Goal: Task Accomplishment & Management: Complete application form

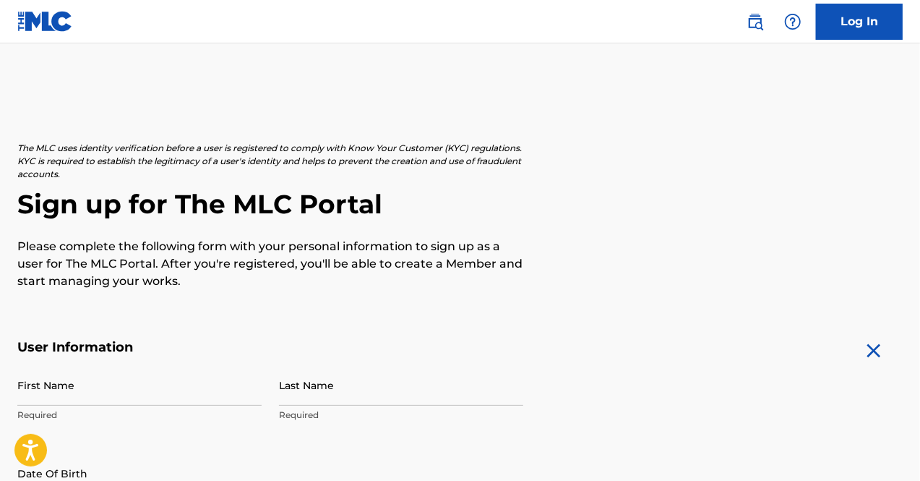
click at [68, 392] on input "First Name" at bounding box center [139, 384] width 244 height 41
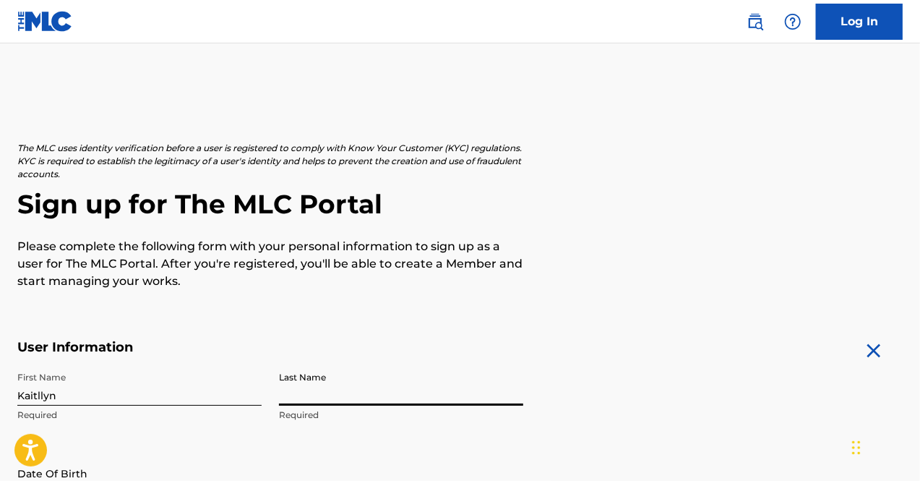
click at [39, 387] on input "Kaitllyn" at bounding box center [139, 384] width 244 height 41
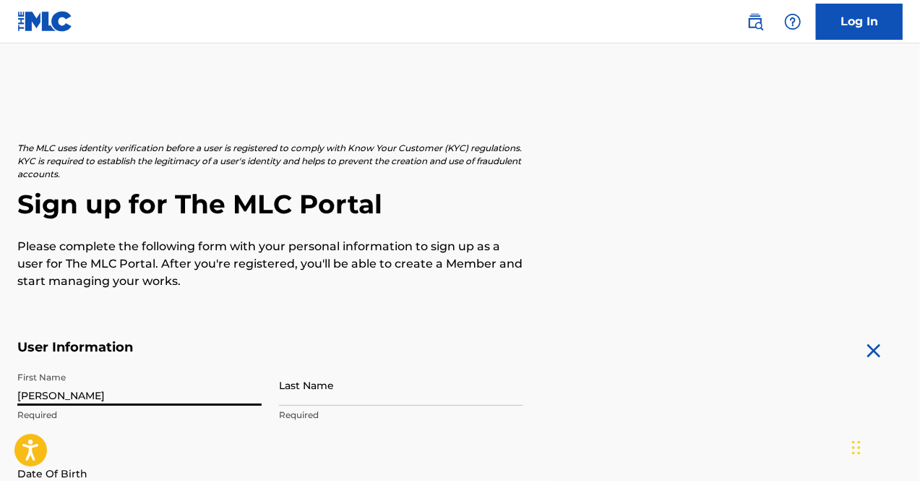
type input "[PERSON_NAME]"
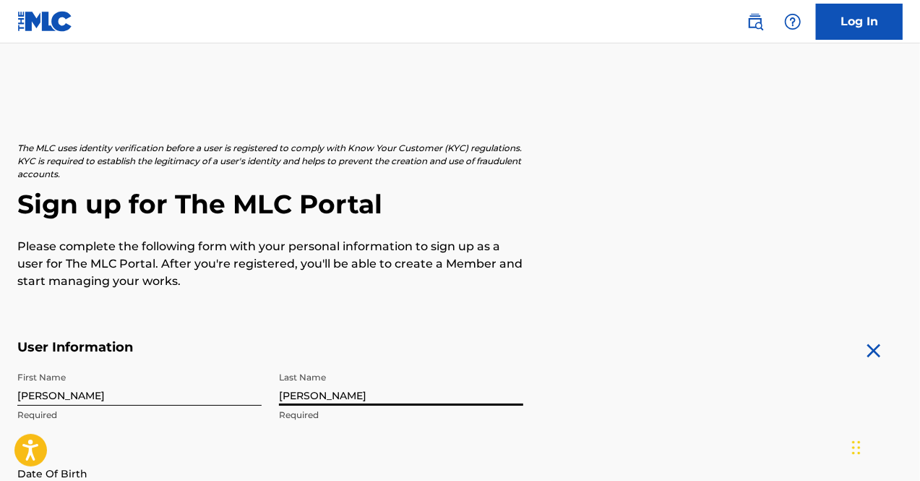
type input "[PERSON_NAME]"
select select "7"
select select "2025"
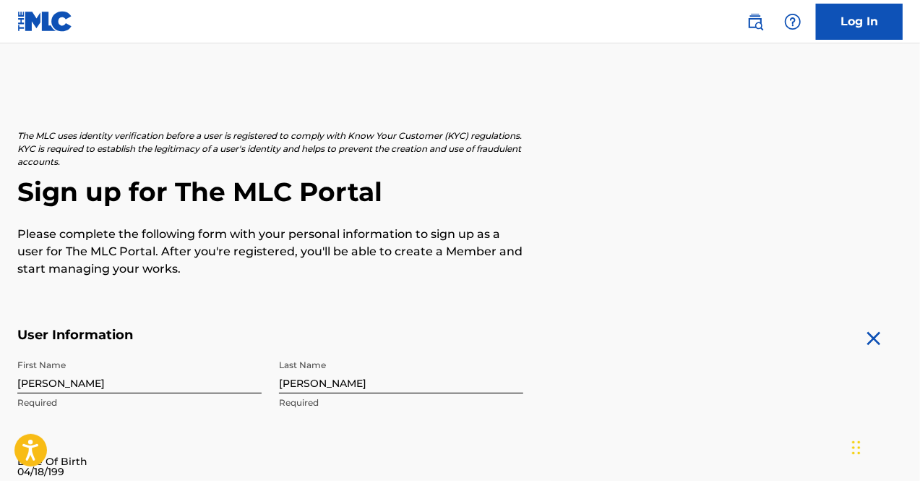
type input "[DATE]"
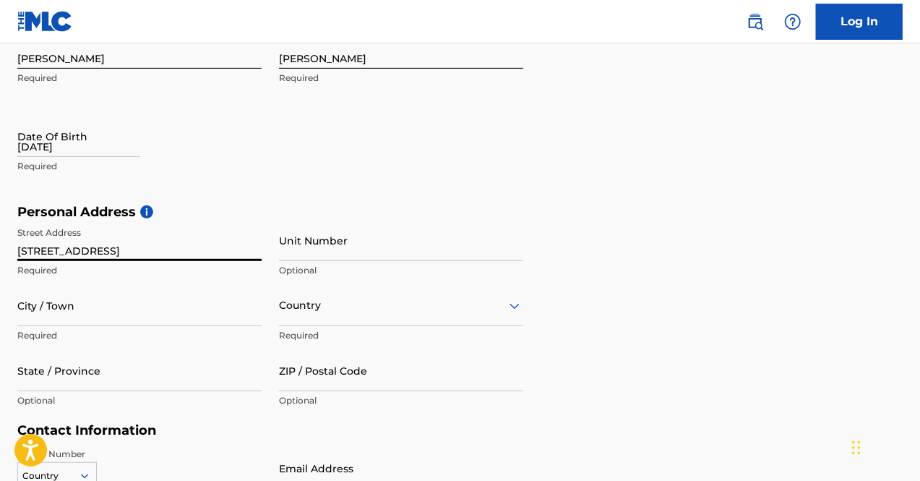
type input "[STREET_ADDRESS]"
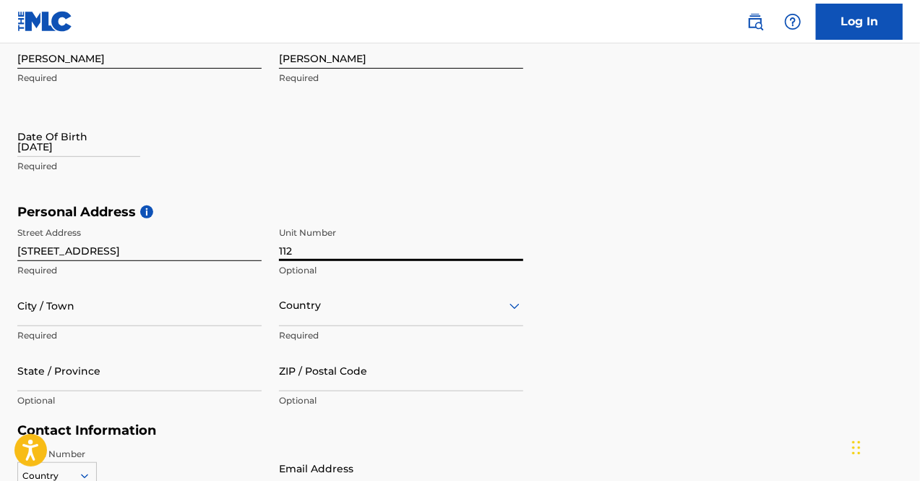
type input "112"
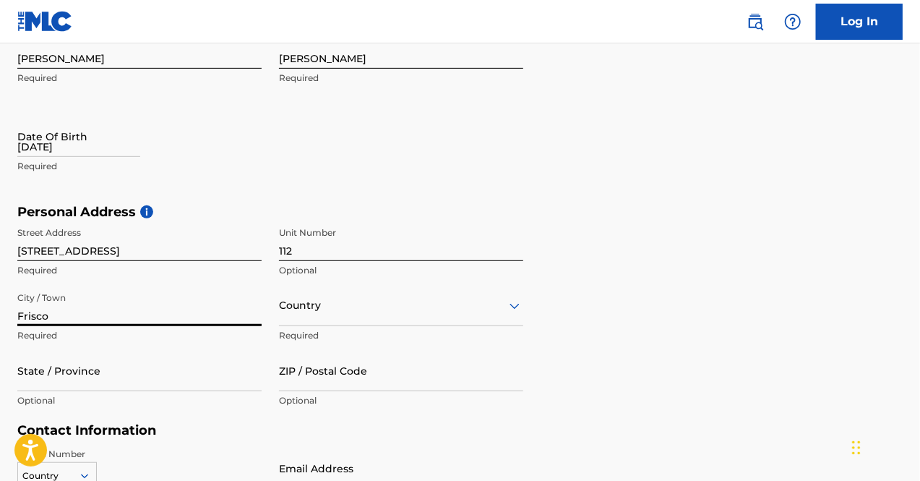
type input "Frisco"
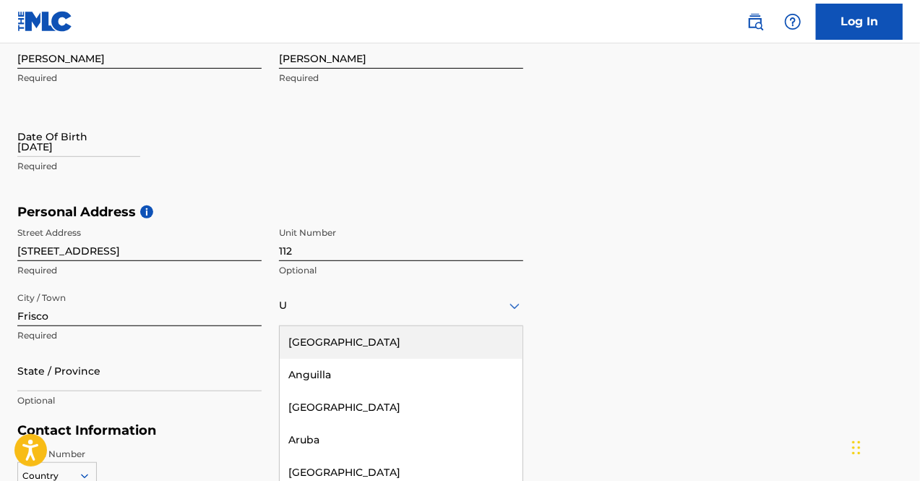
scroll to position [399, 0]
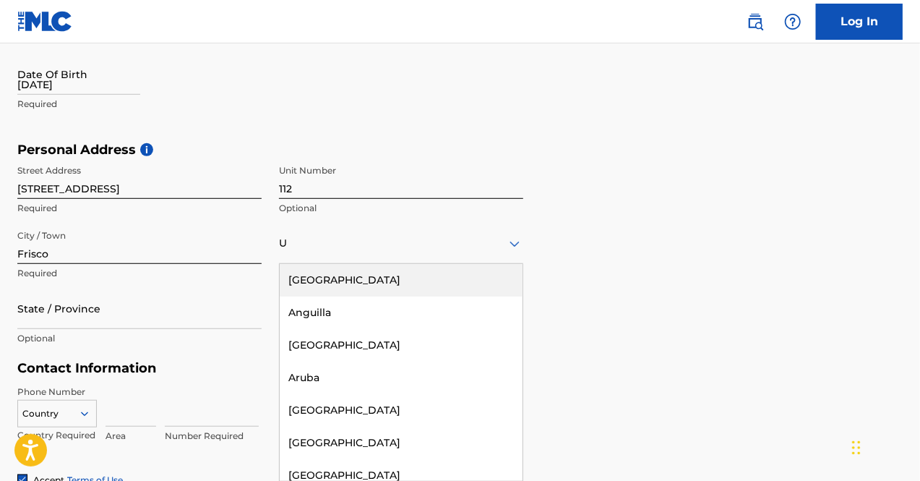
type input "U"
click at [243, 189] on input "[STREET_ADDRESS]" at bounding box center [139, 178] width 244 height 41
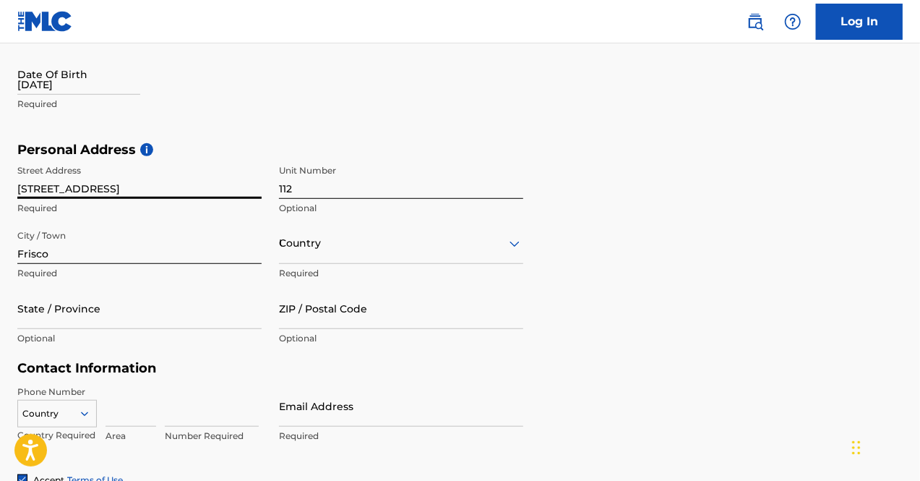
click at [296, 250] on div "U" at bounding box center [401, 243] width 244 height 18
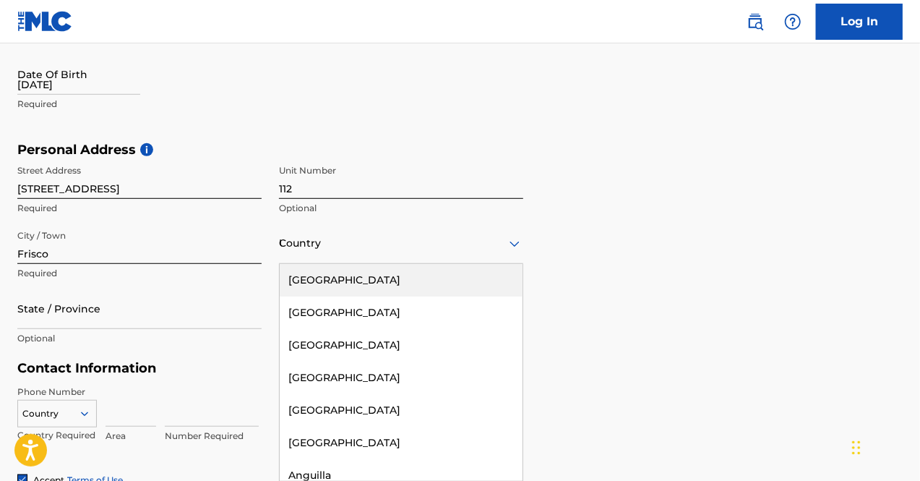
click at [308, 275] on div "[GEOGRAPHIC_DATA]" at bounding box center [401, 280] width 243 height 33
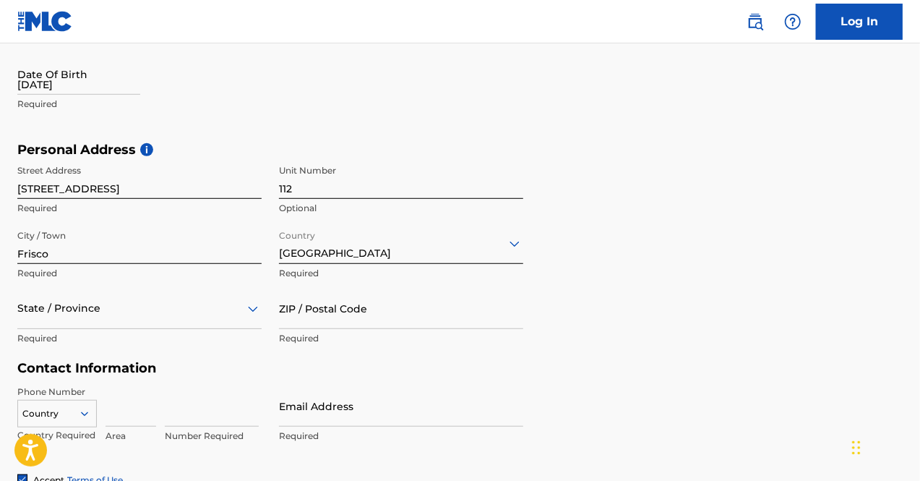
scroll to position [464, 0]
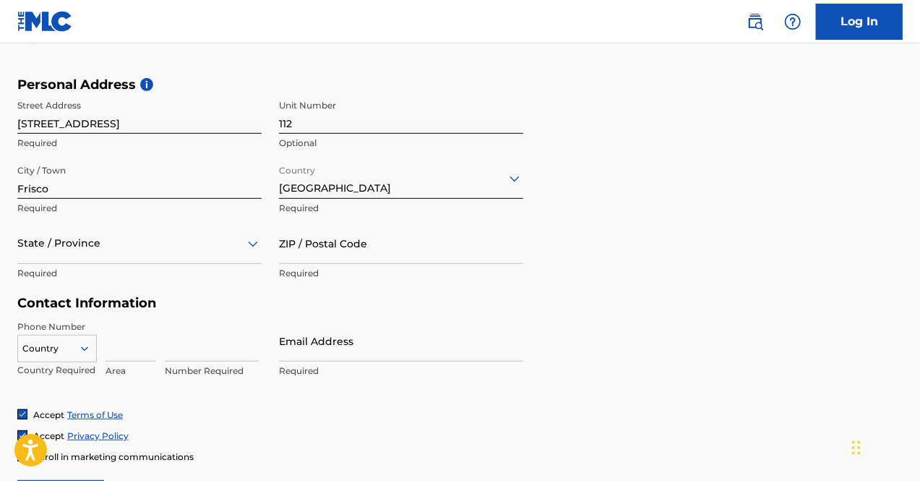
click at [197, 264] on div "State / Province" at bounding box center [139, 243] width 244 height 41
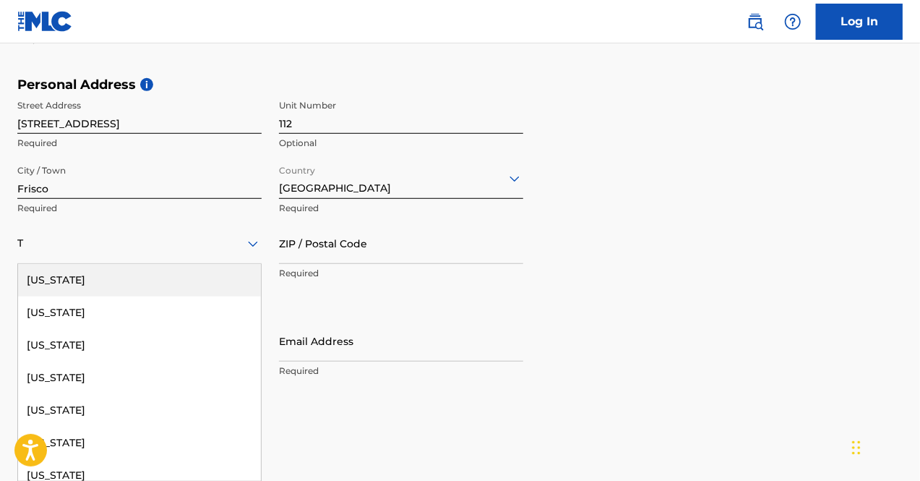
type input "Te"
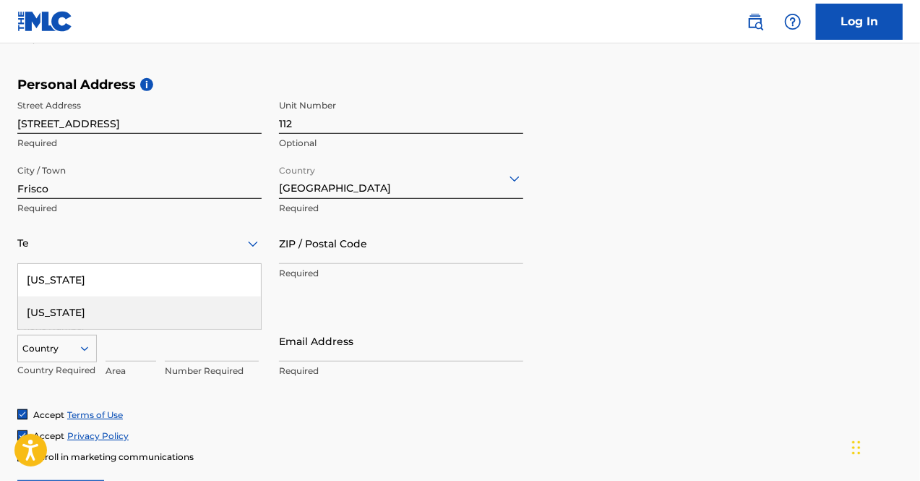
click at [184, 307] on div "[US_STATE]" at bounding box center [139, 312] width 243 height 33
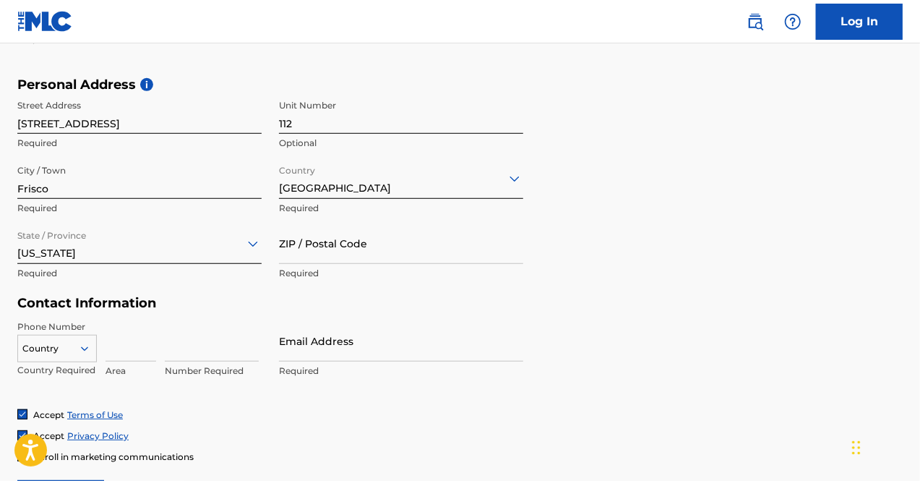
click at [336, 246] on input "ZIP / Postal Code" at bounding box center [401, 243] width 244 height 41
type input "75034"
type input "469"
type input "9198-69"
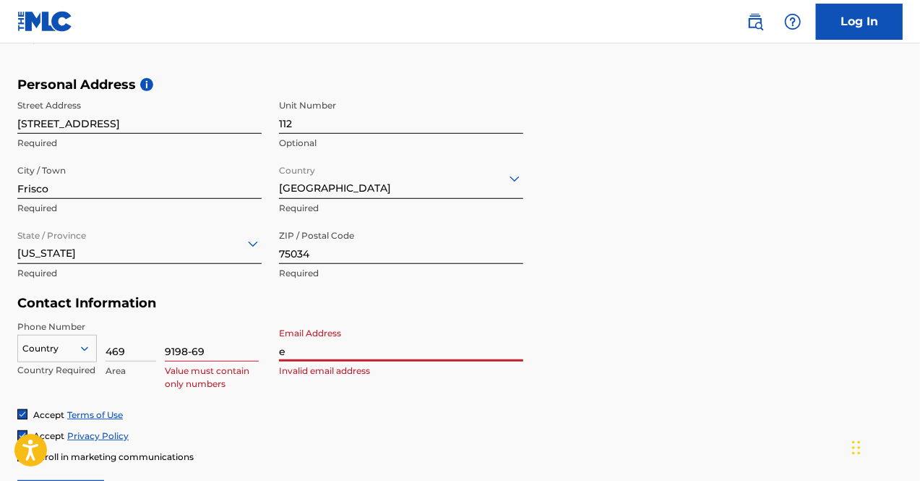
type input "e"
click at [184, 342] on input "9198-69" at bounding box center [212, 340] width 94 height 41
type input "9198069"
type input "[EMAIL_ADDRESS][DOMAIN_NAME]"
type input "[GEOGRAPHIC_DATA]"
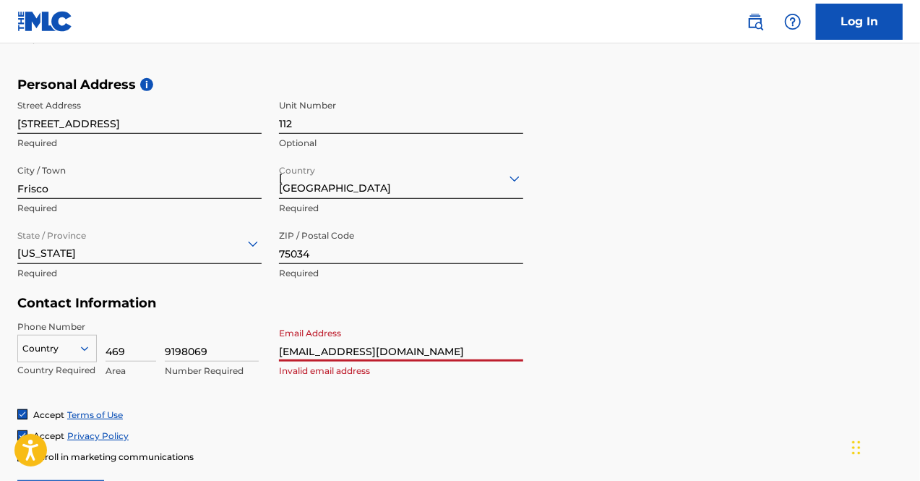
type input "[GEOGRAPHIC_DATA]"
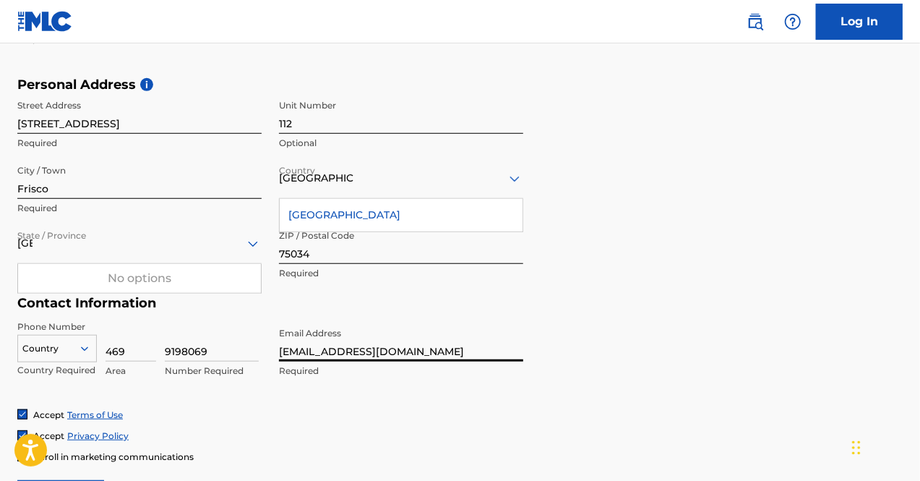
scroll to position [649, 0]
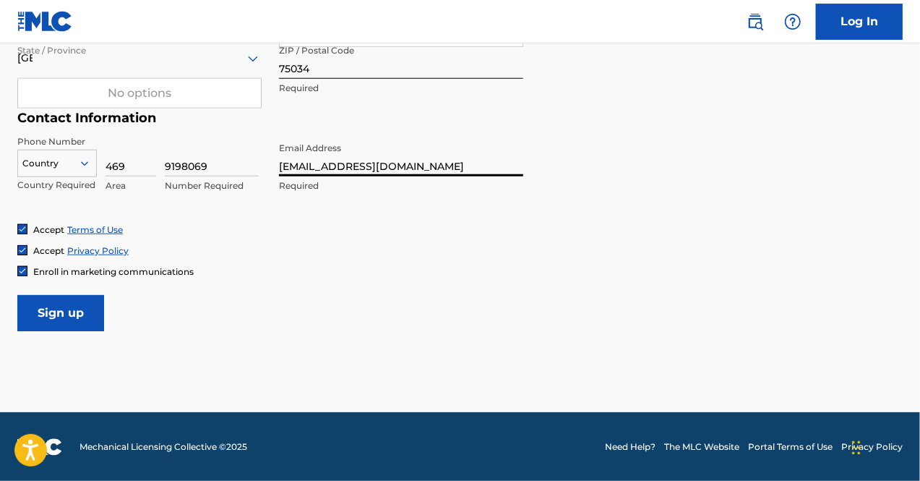
click at [58, 305] on input "Sign up" at bounding box center [60, 313] width 87 height 36
click at [32, 160] on div at bounding box center [57, 163] width 78 height 16
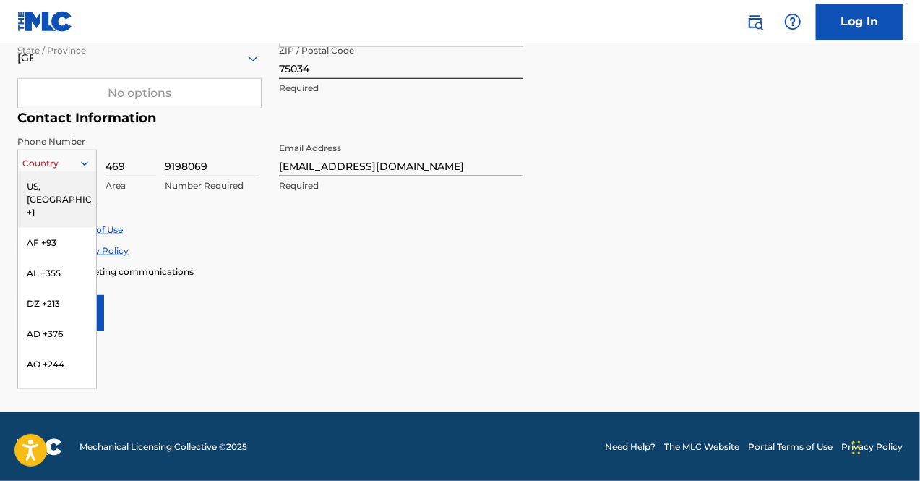
click at [40, 193] on div "US, [GEOGRAPHIC_DATA] +1" at bounding box center [57, 199] width 78 height 56
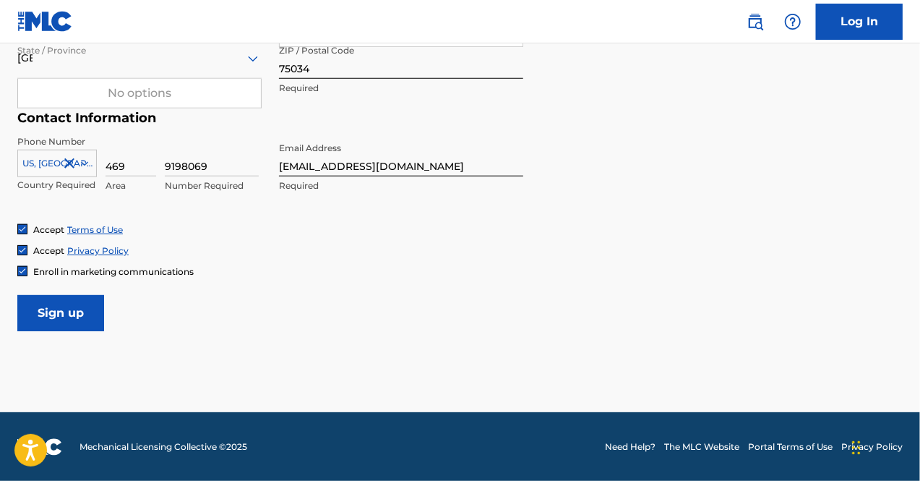
click at [72, 328] on input "Sign up" at bounding box center [60, 313] width 87 height 36
click at [59, 319] on input "Sign up" at bounding box center [60, 313] width 87 height 36
click at [62, 280] on form "User Information First Name [PERSON_NAME] Required Last Name [PERSON_NAME] Requ…" at bounding box center [459, 10] width 885 height 641
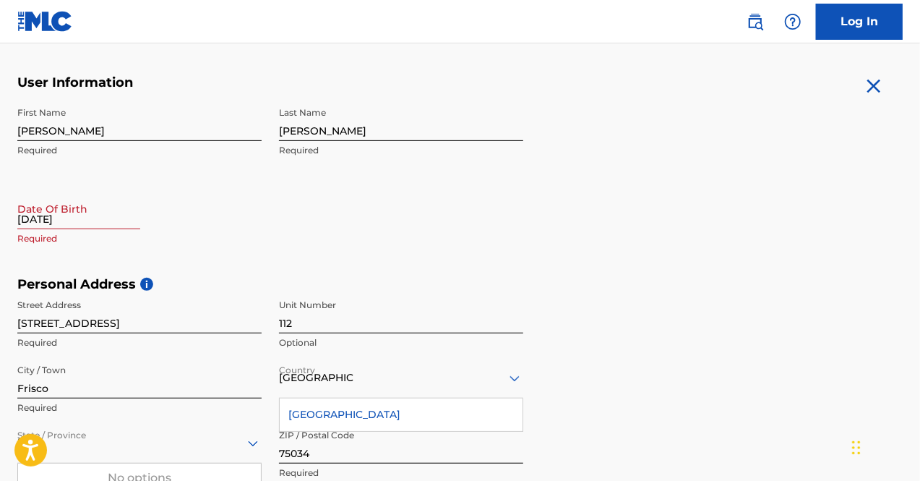
scroll to position [228, 0]
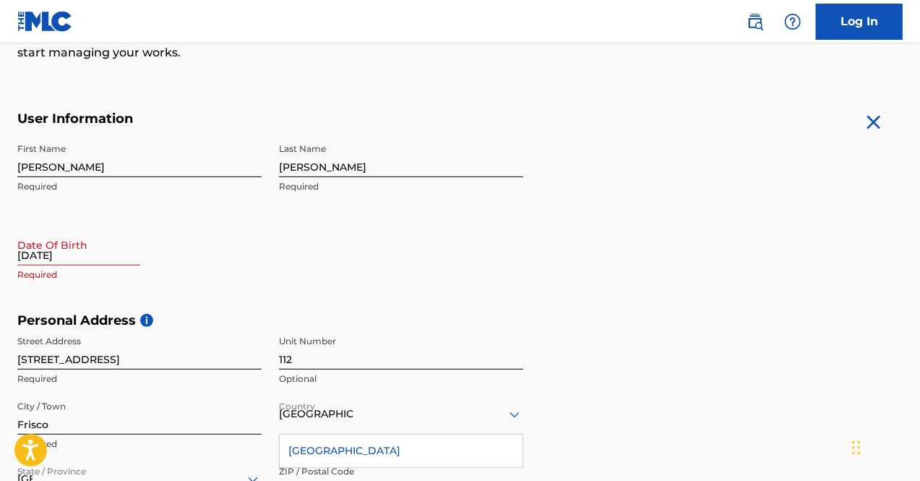
click at [58, 246] on input "[DATE]" at bounding box center [78, 244] width 123 height 41
select select "7"
select select "2025"
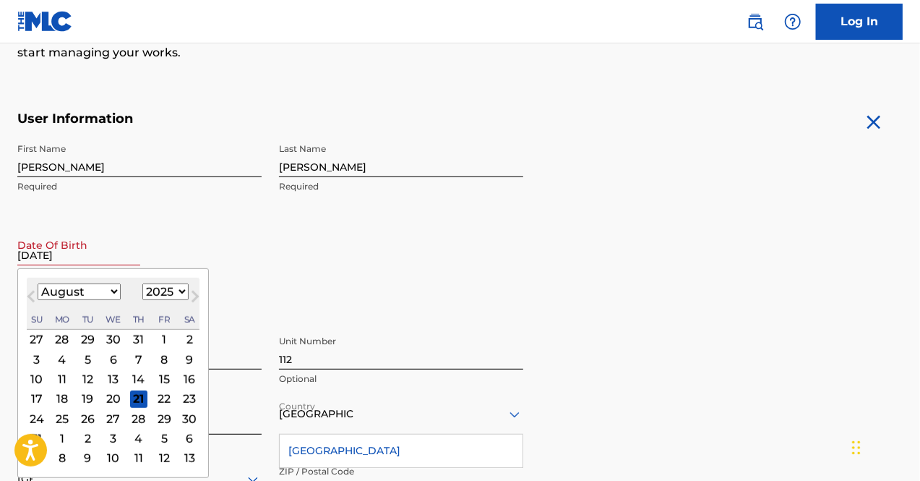
click at [59, 296] on select "January February March April May June July August September October November De…" at bounding box center [79, 291] width 83 height 17
select select "3"
click at [59, 296] on select "January February March April May June July August September October November De…" at bounding box center [79, 291] width 83 height 17
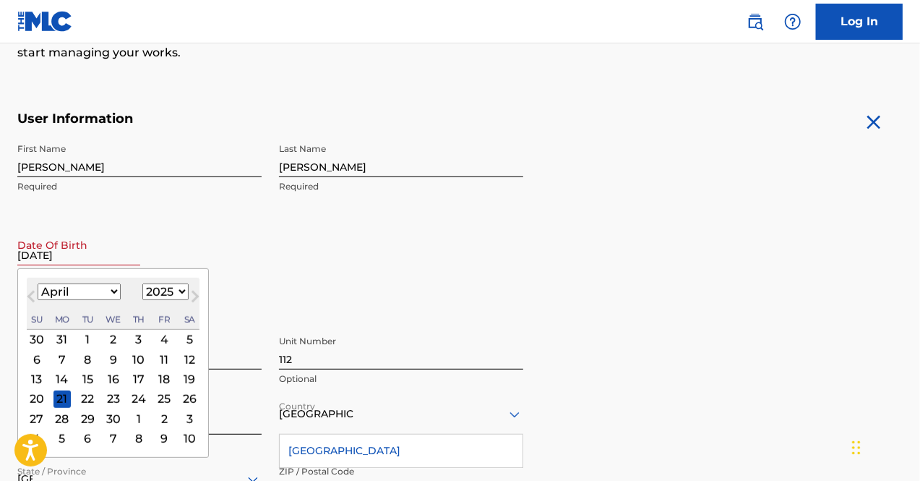
click at [162, 374] on div "18" at bounding box center [163, 378] width 17 height 17
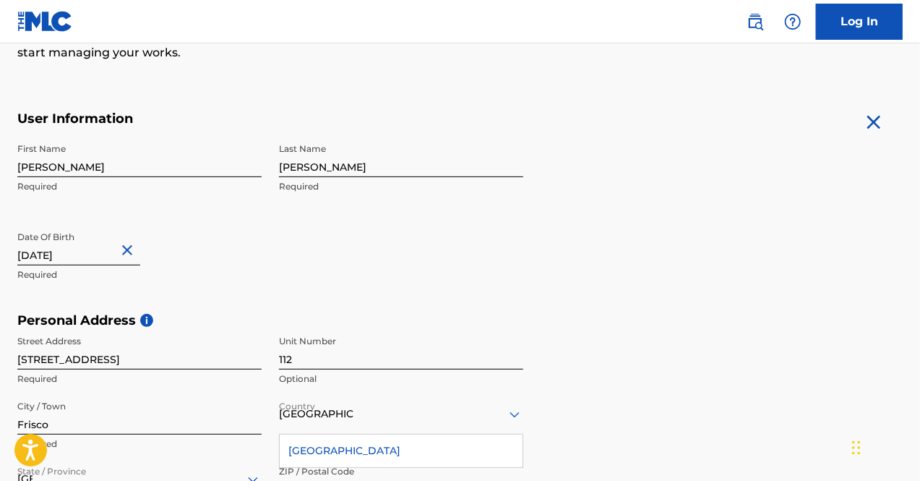
scroll to position [649, 0]
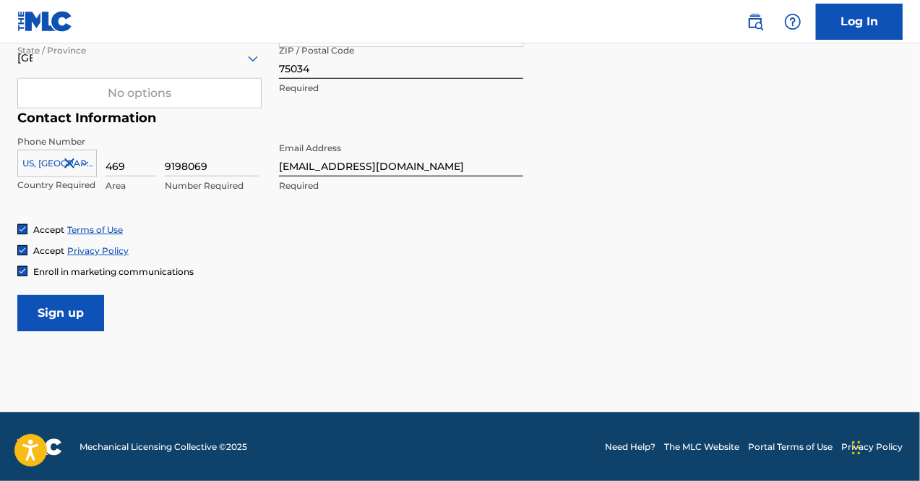
type input "[DATE]"
click at [67, 323] on input "Sign up" at bounding box center [60, 313] width 87 height 36
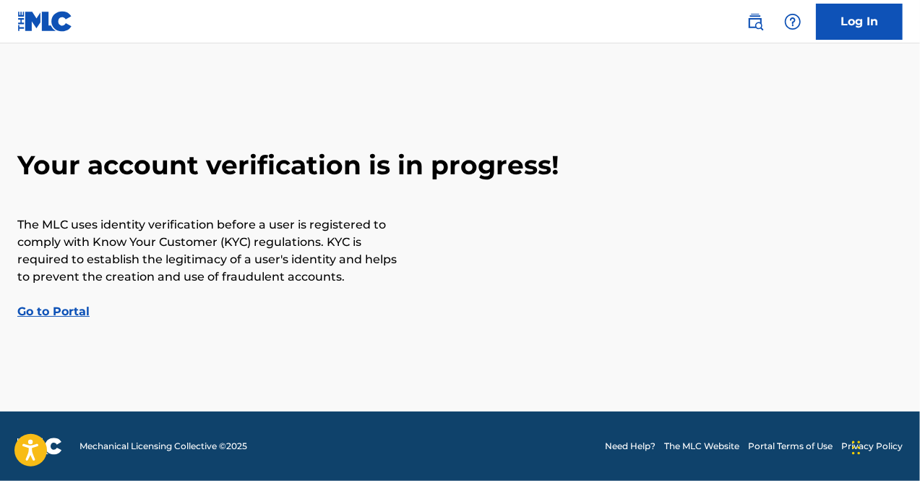
click at [77, 304] on link "Go to Portal" at bounding box center [53, 311] width 72 height 14
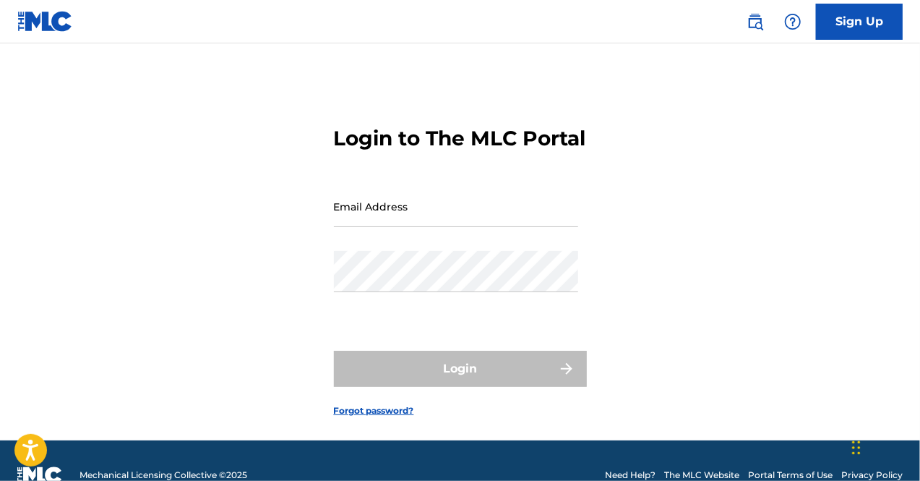
click at [396, 225] on input "Email Address" at bounding box center [456, 206] width 244 height 41
type input "[EMAIL_ADDRESS][DOMAIN_NAME]"
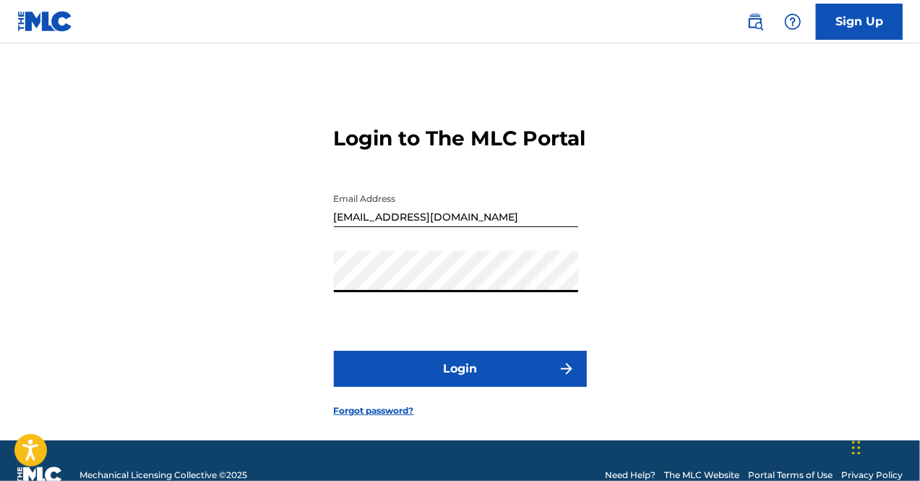
click at [334, 351] on button "Login" at bounding box center [460, 369] width 253 height 36
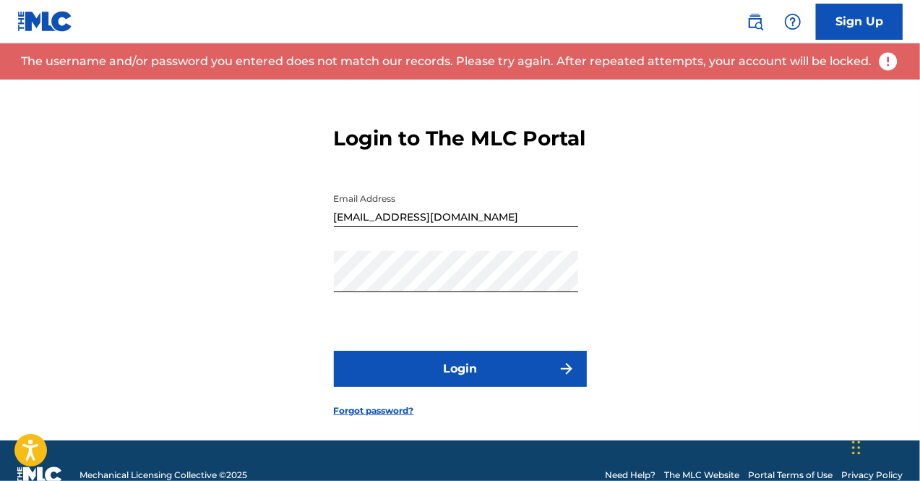
click at [358, 417] on link "Forgot password?" at bounding box center [374, 410] width 80 height 13
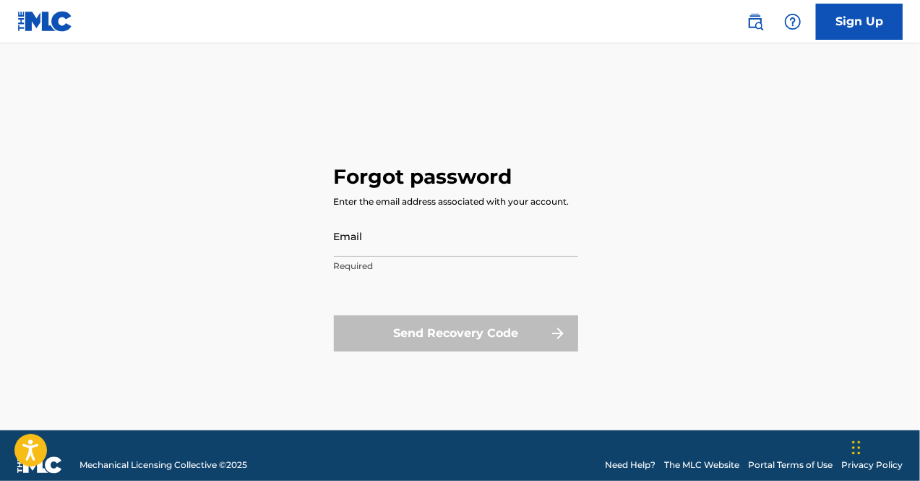
click at [340, 228] on input "Email" at bounding box center [456, 235] width 244 height 41
type input "[EMAIL_ADDRESS][DOMAIN_NAME]"
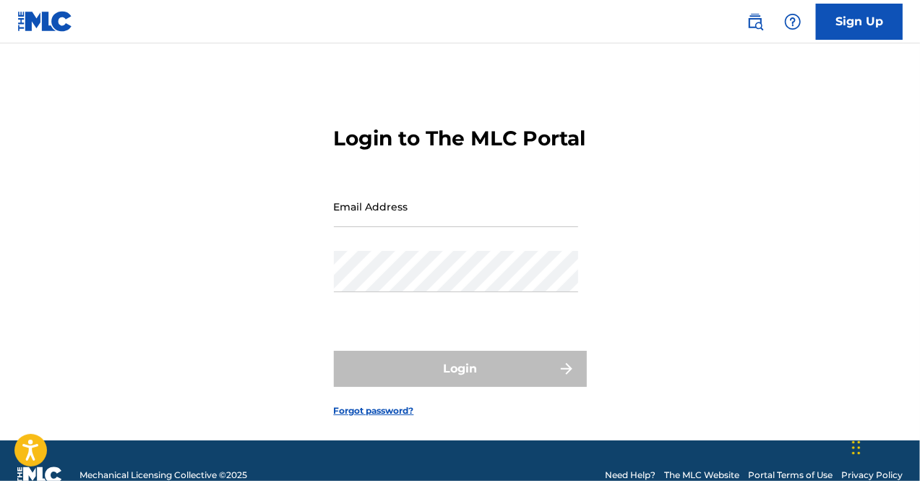
click at [398, 251] on div "Email Address" at bounding box center [456, 218] width 244 height 65
click at [389, 227] on input "Email Address" at bounding box center [456, 206] width 244 height 41
type input "[EMAIL_ADDRESS][DOMAIN_NAME]"
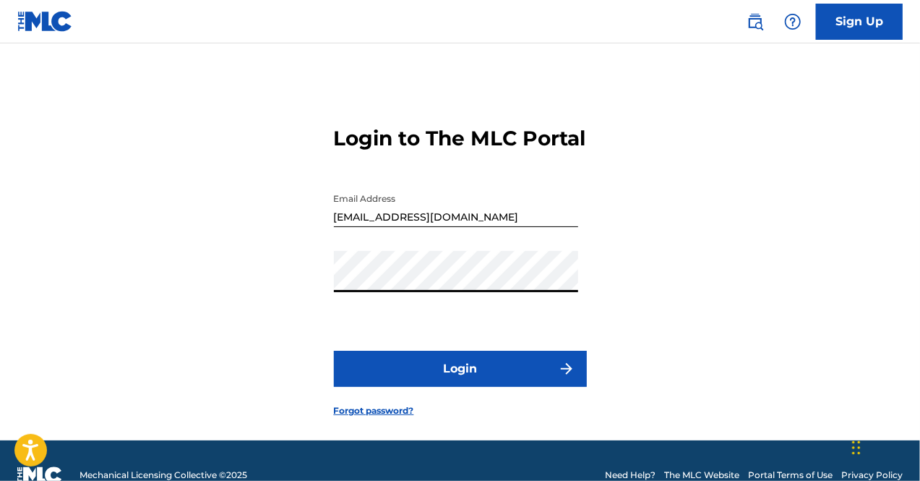
click at [334, 351] on button "Login" at bounding box center [460, 369] width 253 height 36
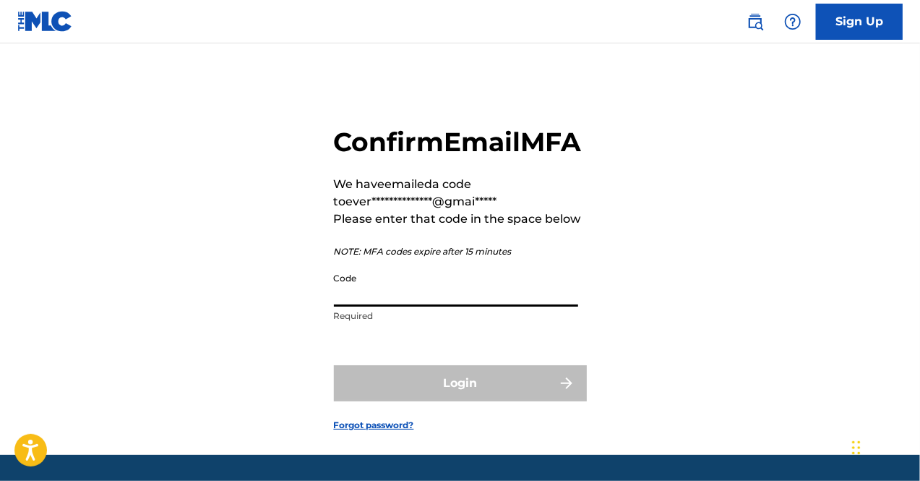
click at [403, 306] on input "Code" at bounding box center [456, 285] width 244 height 41
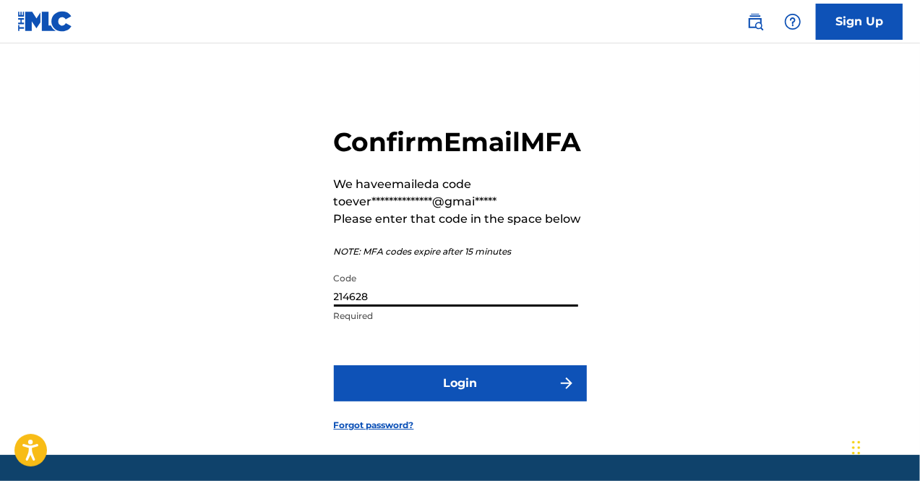
type input "214628"
click at [428, 437] on form "**********" at bounding box center [460, 266] width 253 height 375
click at [413, 401] on button "Login" at bounding box center [460, 383] width 253 height 36
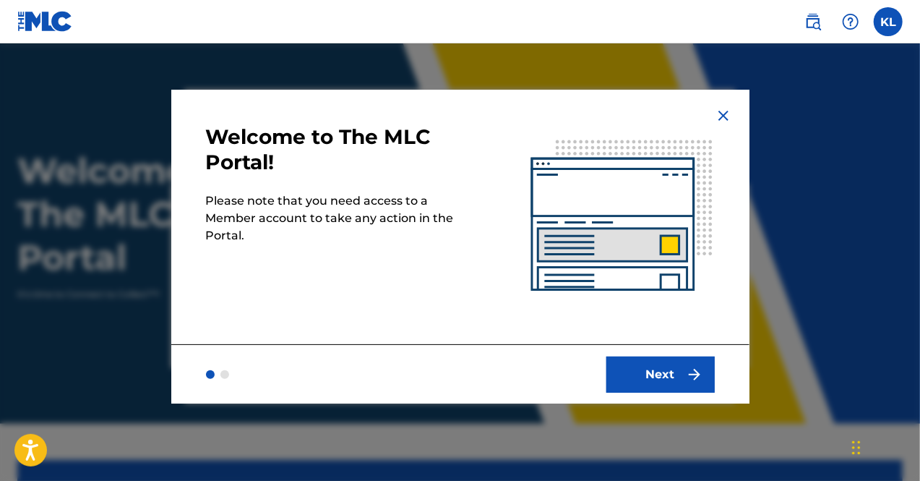
click at [666, 368] on button "Next" at bounding box center [660, 374] width 108 height 36
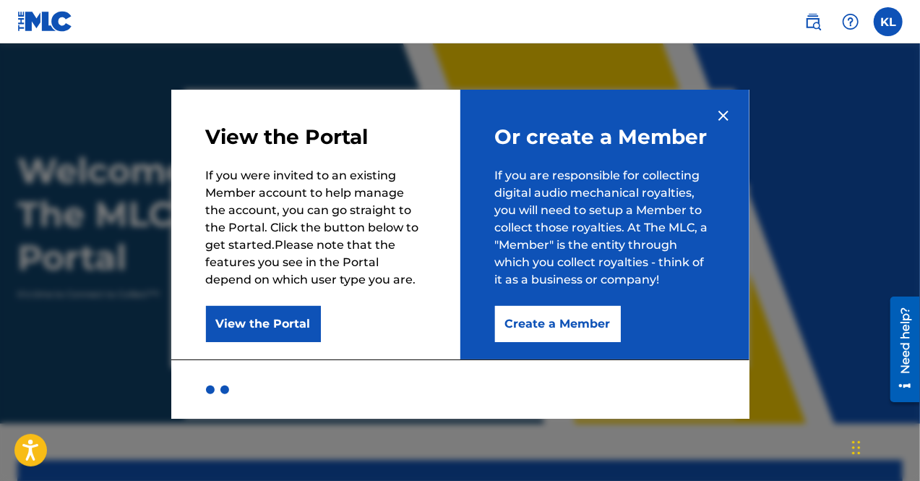
click at [278, 317] on button "View the Portal" at bounding box center [263, 324] width 115 height 36
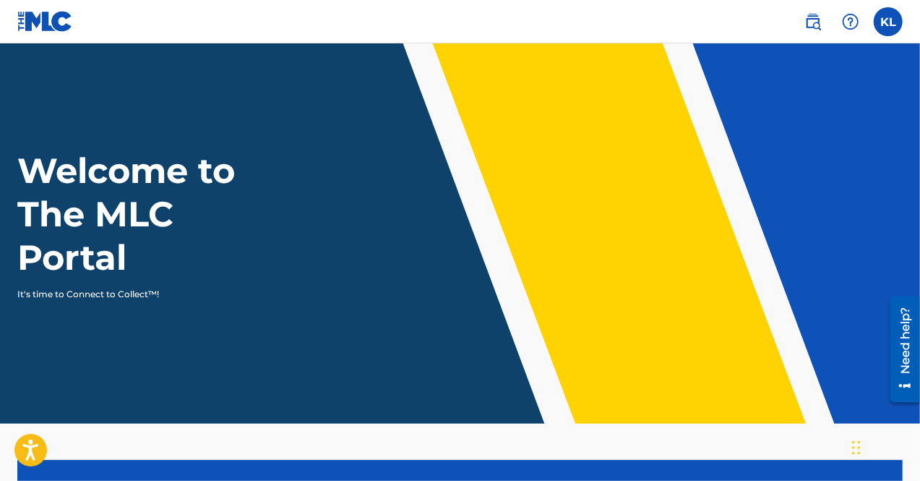
click at [794, 274] on div "Welcome to The MLC Portal It's time to Connect to Collect™!" at bounding box center [460, 225] width 920 height 152
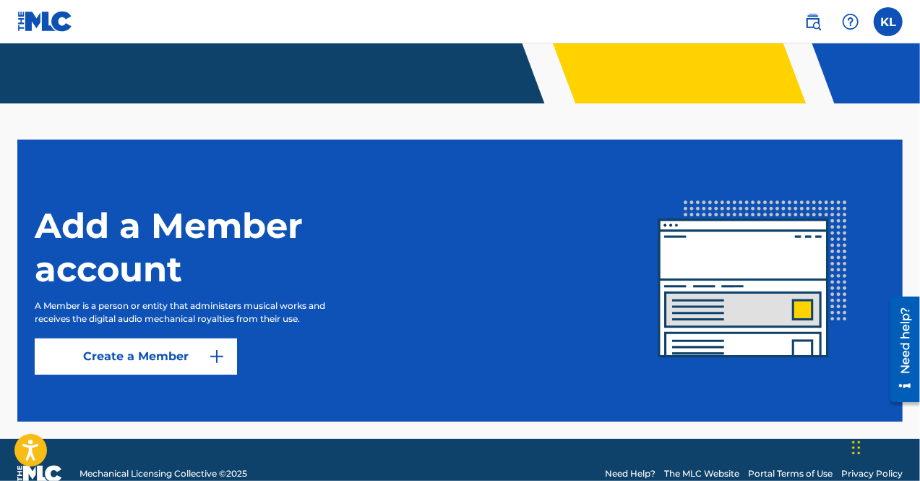
scroll to position [347, 0]
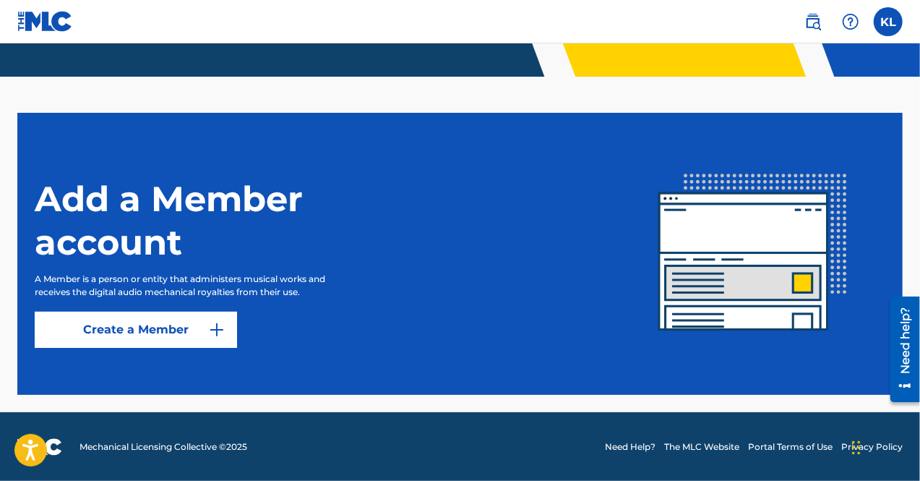
click at [186, 332] on link "Create a Member" at bounding box center [136, 329] width 202 height 36
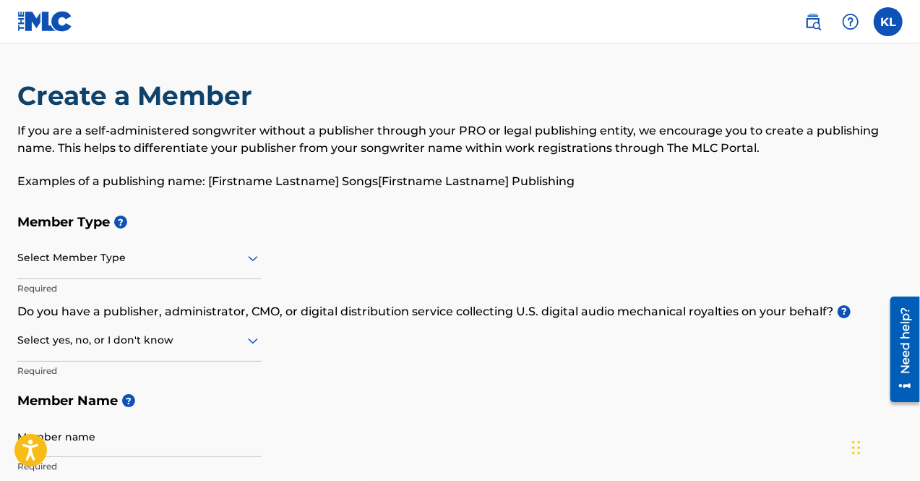
click at [129, 265] on div at bounding box center [139, 258] width 244 height 18
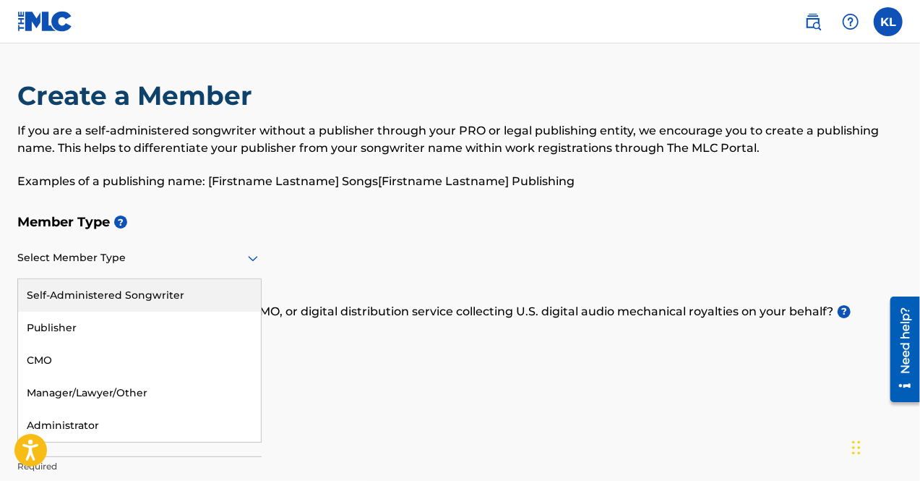
click at [121, 293] on div "Self-Administered Songwriter" at bounding box center [139, 295] width 243 height 33
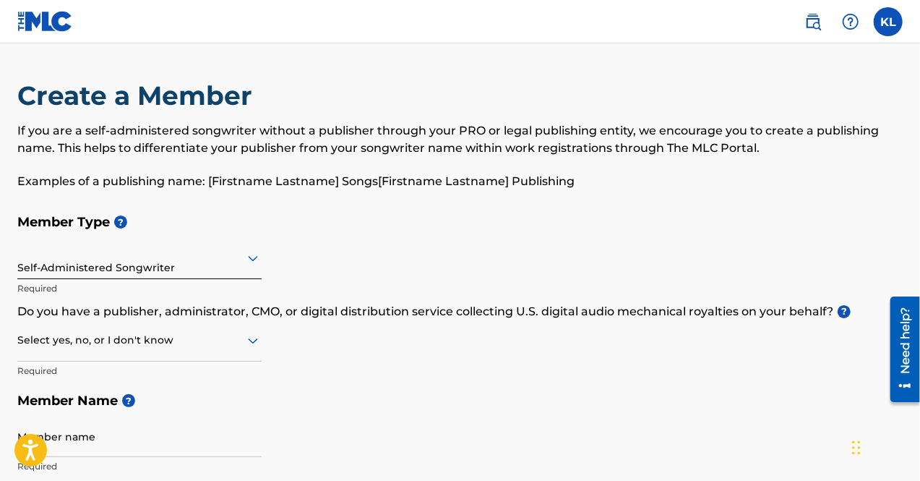
click at [85, 335] on div at bounding box center [139, 340] width 244 height 18
click at [106, 365] on div "Yes" at bounding box center [139, 377] width 243 height 33
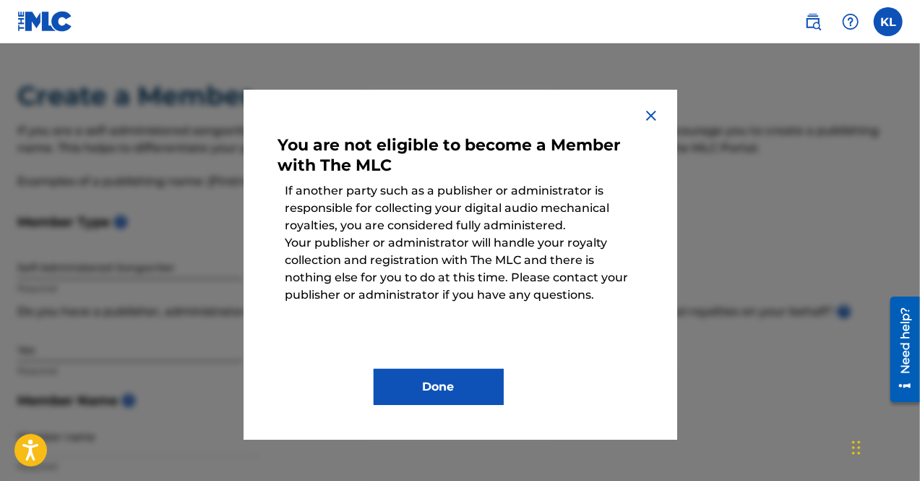
click at [649, 113] on img at bounding box center [650, 115] width 17 height 17
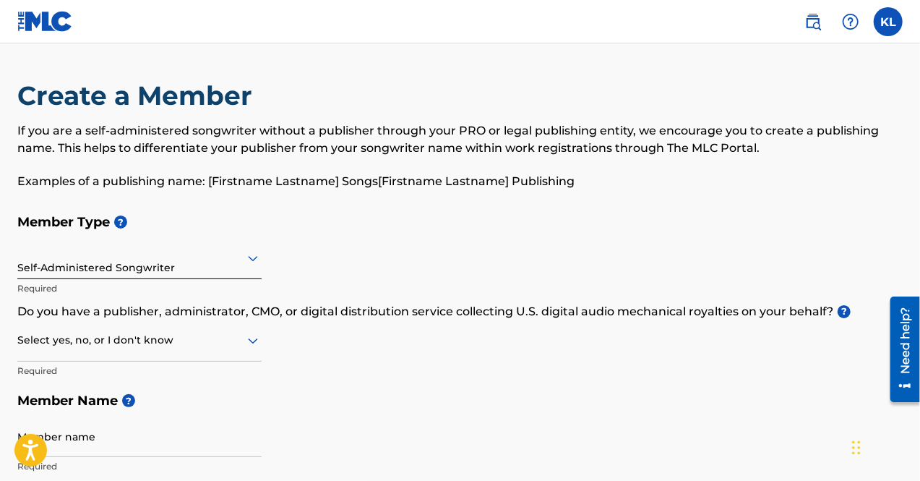
click at [119, 319] on p "Do you have a publisher, administrator, CMO, or digital distribution service co…" at bounding box center [459, 311] width 885 height 17
click at [89, 340] on div at bounding box center [139, 340] width 244 height 18
click at [81, 400] on div "No" at bounding box center [139, 410] width 243 height 33
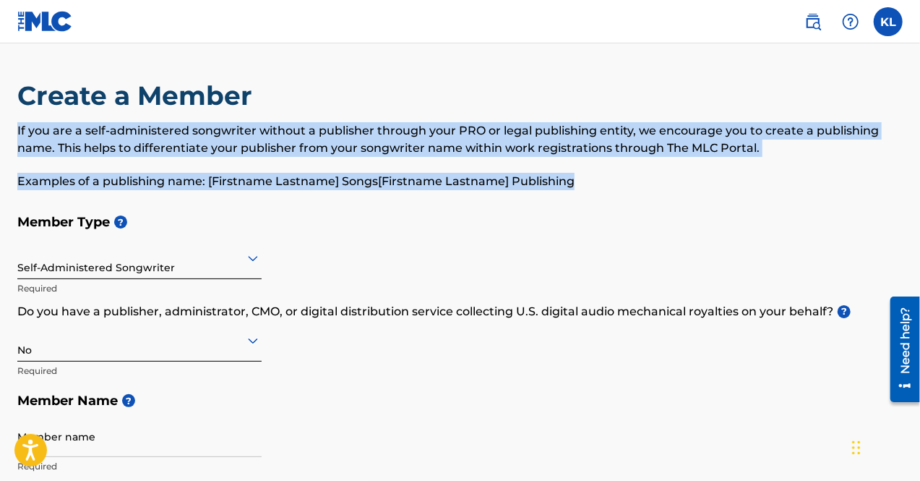
drag, startPoint x: 918, startPoint y: 106, endPoint x: 900, endPoint y: 172, distance: 68.9
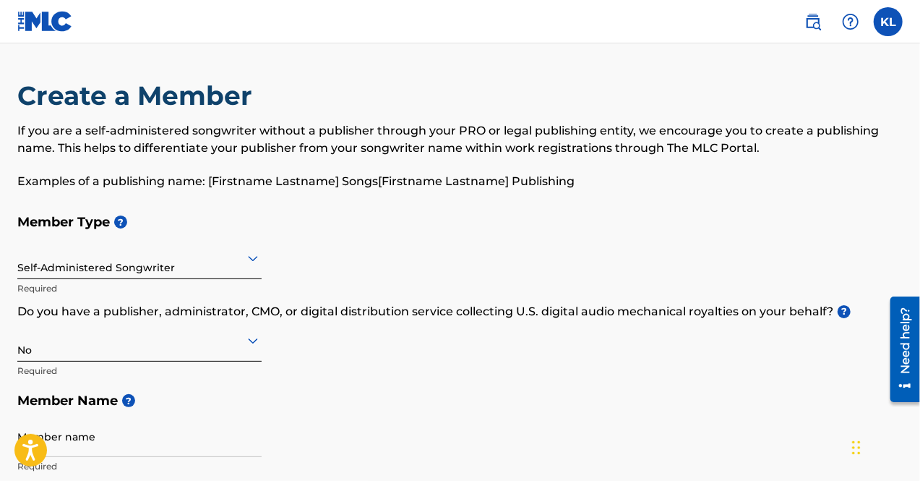
click at [121, 400] on span "?" at bounding box center [126, 400] width 17 height 13
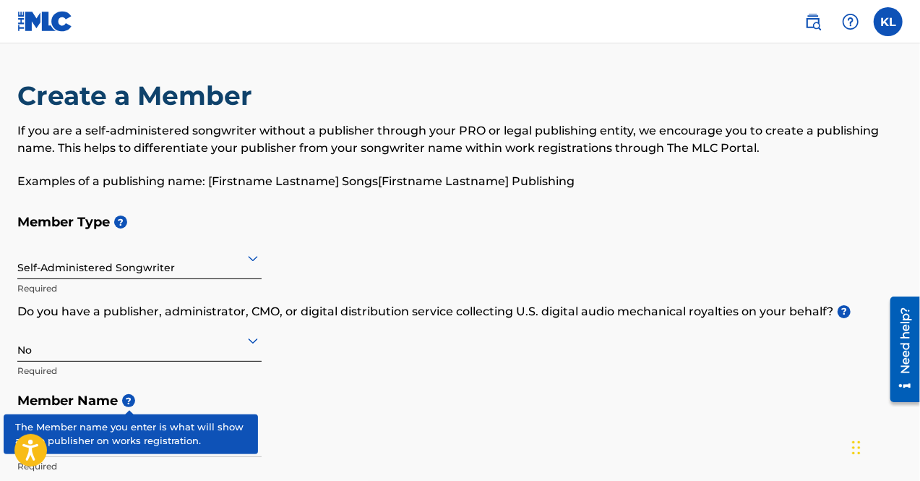
click at [160, 392] on h5 "Member Name ?" at bounding box center [459, 400] width 885 height 31
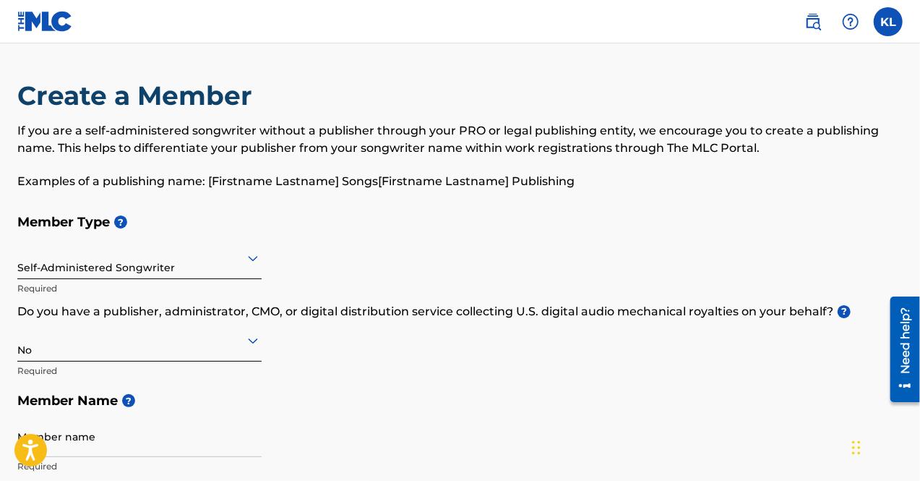
click at [142, 440] on input "Member name" at bounding box center [139, 436] width 244 height 41
click at [350, 453] on div "Member Type ? Self-Administered Songwriter Required Do you have a publisher, ad…" at bounding box center [459, 344] width 885 height 274
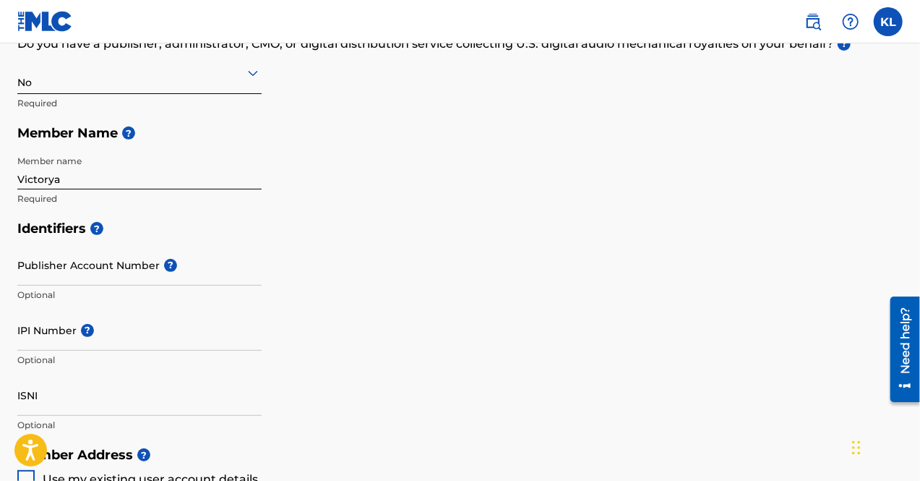
scroll to position [289, 0]
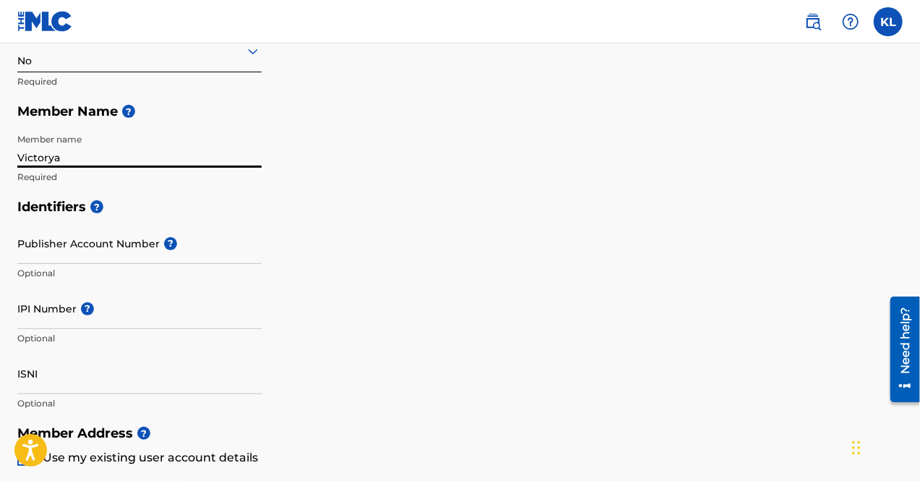
drag, startPoint x: 117, startPoint y: 160, endPoint x: 27, endPoint y: 153, distance: 89.9
click at [27, 153] on input "Victorya" at bounding box center [139, 146] width 244 height 41
type input "V"
type input "Aureum Entertainment"
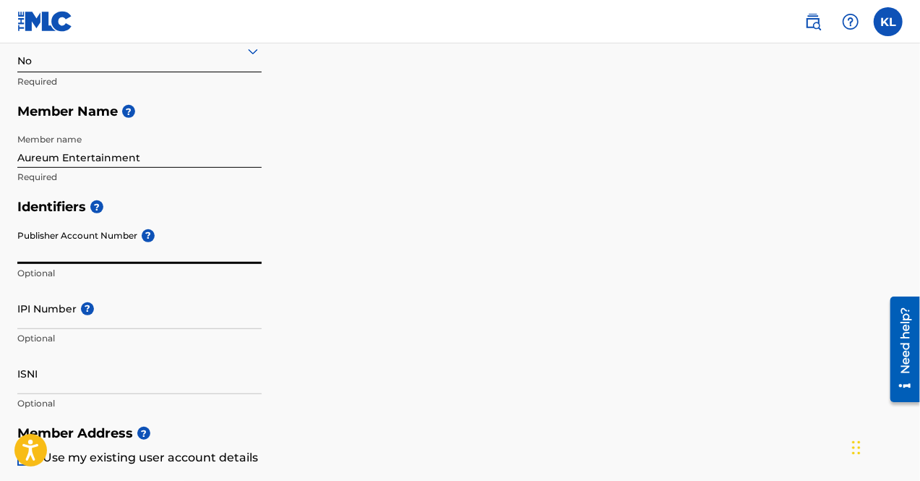
click at [278, 243] on div "Identifiers ? Publisher Account Number ? Optional IPI Number ? Optional ISNI Op…" at bounding box center [459, 305] width 885 height 226
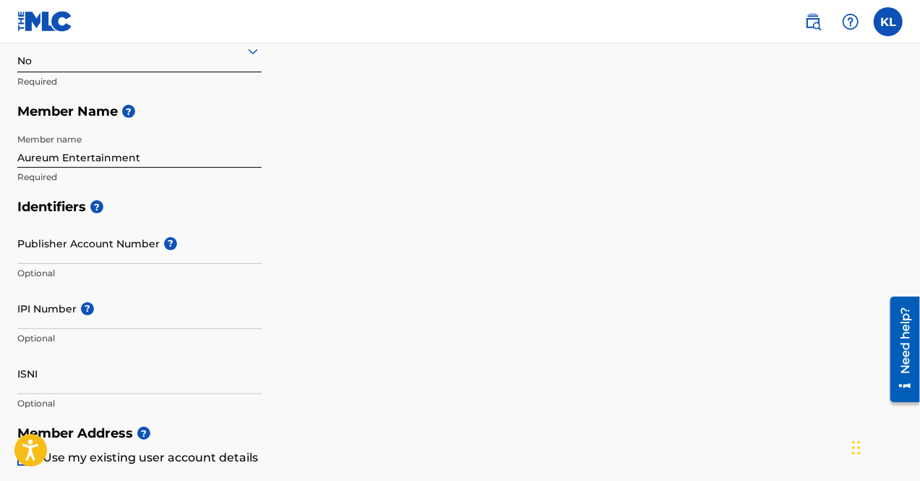
click at [81, 238] on input "Publisher Account Number ?" at bounding box center [139, 243] width 244 height 41
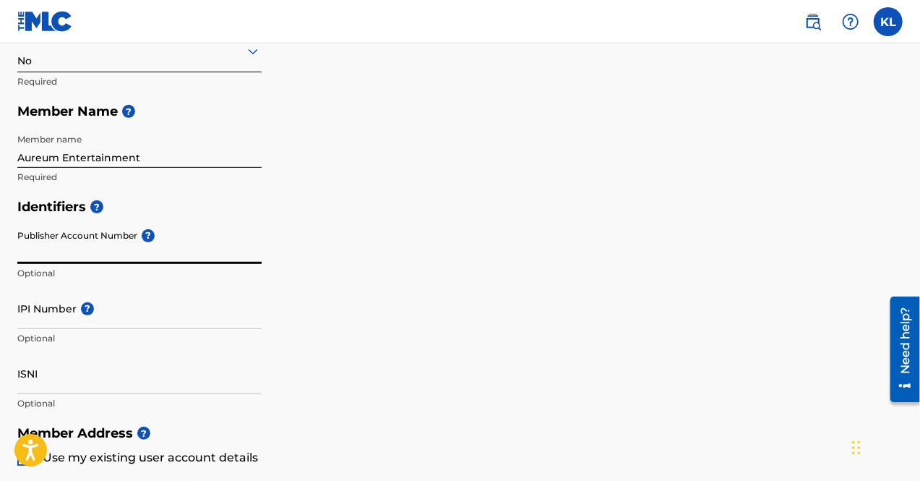
click at [56, 296] on input "IPI Number ?" at bounding box center [139, 308] width 244 height 41
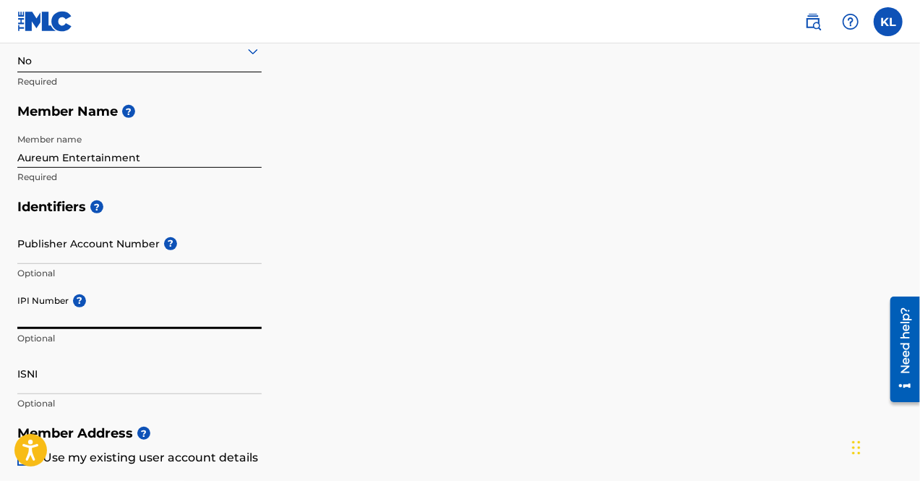
paste input "[PERSON_NAME] [PERSON_NAME] 00690382430 Legal Name"
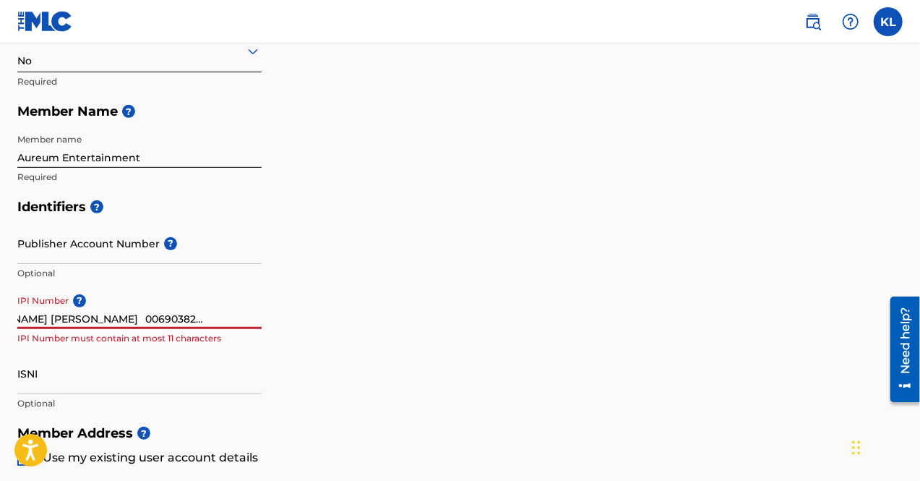
scroll to position [0, 0]
drag, startPoint x: 110, startPoint y: 317, endPoint x: 0, endPoint y: 207, distance: 155.4
click at [0, 207] on div "Create a Member If you are a self-administered songwriter without a publisher t…" at bounding box center [460, 366] width 920 height 1153
drag, startPoint x: 173, startPoint y: 317, endPoint x: 89, endPoint y: 316, distance: 84.6
click at [89, 316] on input "00690382430 Legal Name" at bounding box center [139, 308] width 244 height 41
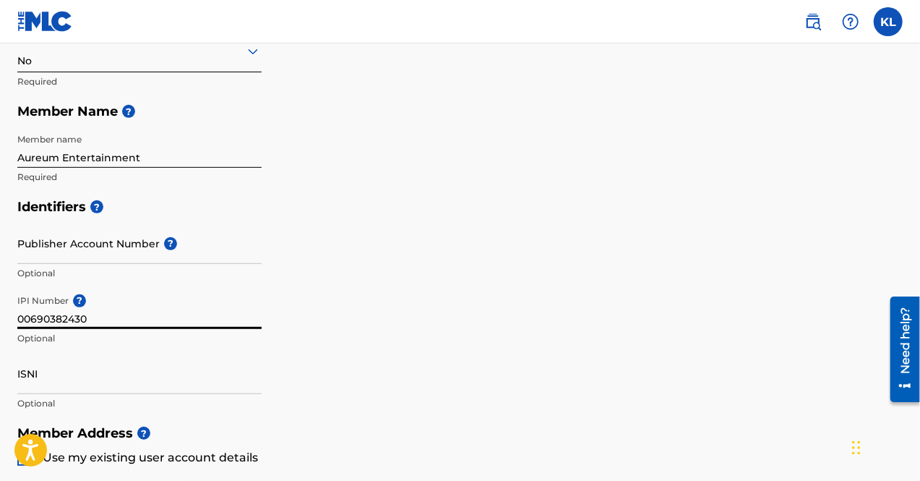
type input "00690382430"
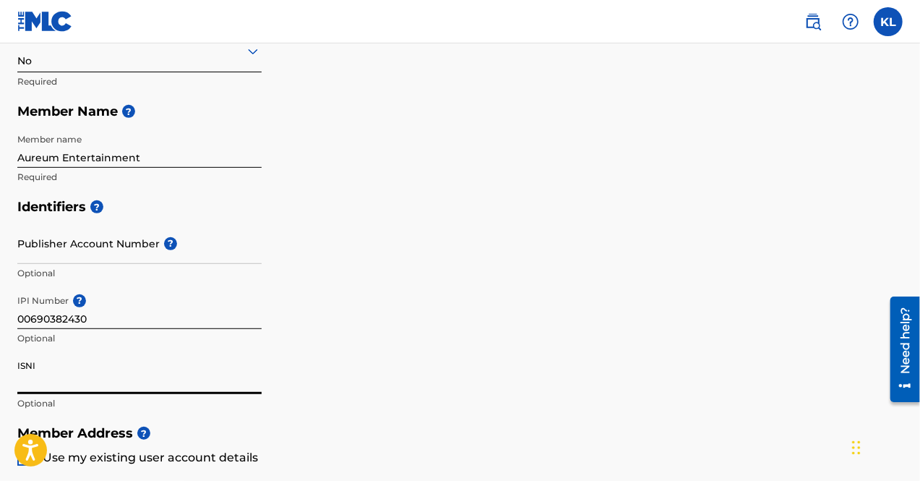
click at [53, 371] on input "ISNI" at bounding box center [139, 373] width 244 height 41
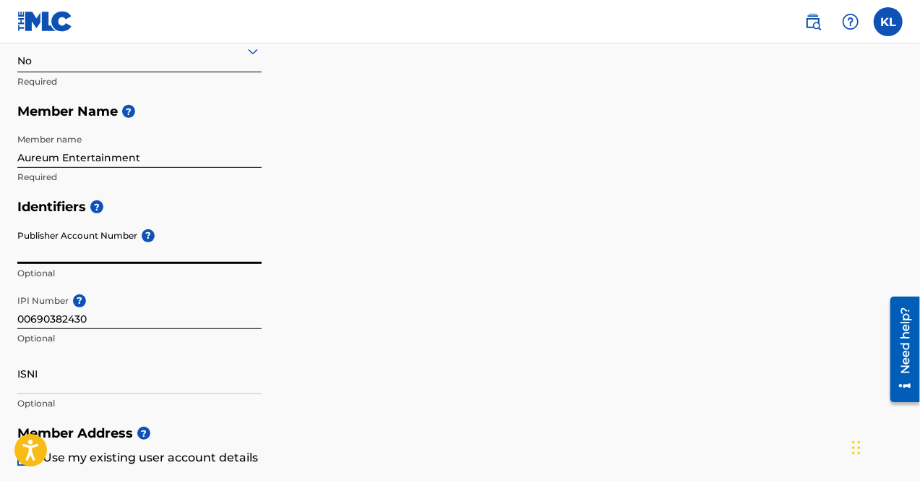
click at [58, 237] on input "Publisher Account Number ?" at bounding box center [139, 243] width 244 height 41
paste input "550270697"
type input "550270697"
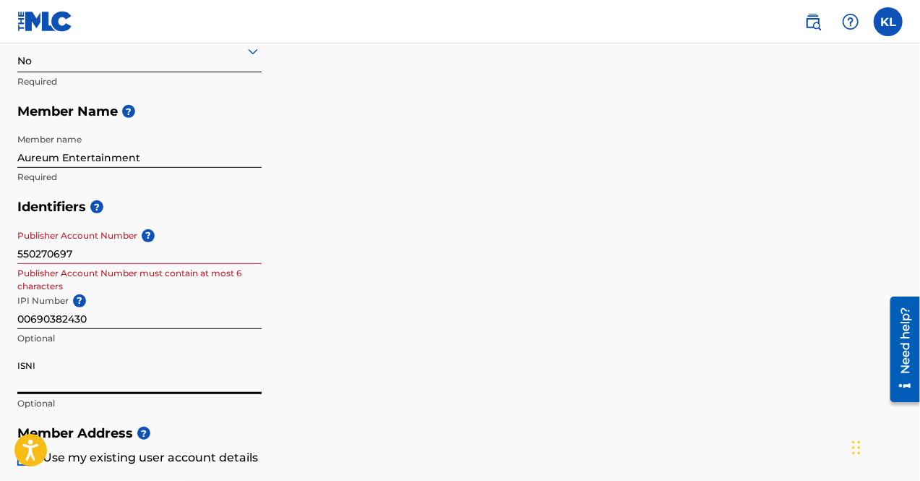
click at [56, 377] on input "ISNI" at bounding box center [139, 373] width 244 height 41
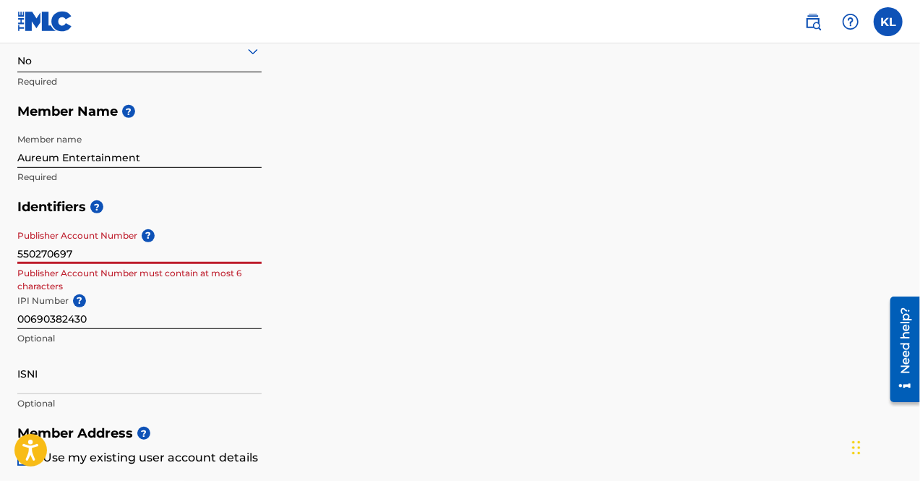
drag, startPoint x: 78, startPoint y: 258, endPoint x: 0, endPoint y: 231, distance: 82.7
click at [0, 231] on div "Create a Member If you are a self-administered songwriter without a publisher t…" at bounding box center [460, 366] width 920 height 1153
